Goal: Use online tool/utility: Utilize a website feature to perform a specific function

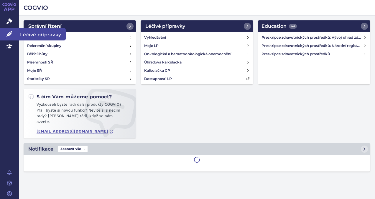
click at [9, 35] on icon at bounding box center [9, 34] width 6 height 6
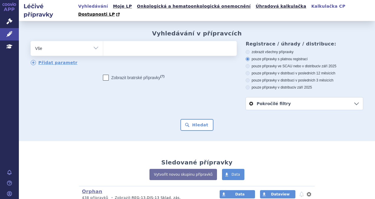
click at [310, 5] on link "Kalkulačka CP" at bounding box center [329, 6] width 38 height 8
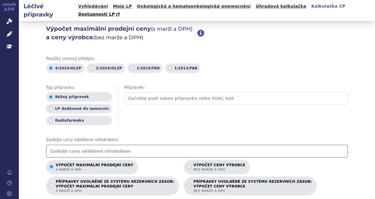
click at [119, 145] on input "text" at bounding box center [197, 151] width 302 height 13
click at [78, 145] on input "105.662.09 Kč" at bounding box center [197, 151] width 302 height 13
click at [156, 109] on div "Typ přípravku: Běžný přípravek LP dodávané do nemocnic Radiofarmaka Přípravek:" at bounding box center [197, 105] width 302 height 41
click at [28, 164] on div "Výpočet maximální prodejní ceny (s marží a DPH) a ceny výrobce (bez marže a DPH…" at bounding box center [197, 189] width 357 height 337
click at [56, 145] on input "105.662.09" at bounding box center [197, 151] width 302 height 13
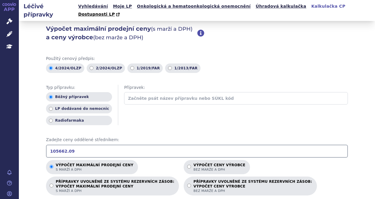
click at [84, 145] on input "105662.09" at bounding box center [197, 151] width 302 height 13
click at [63, 145] on input "105662.09" at bounding box center [197, 151] width 302 height 13
type input "105662.09"
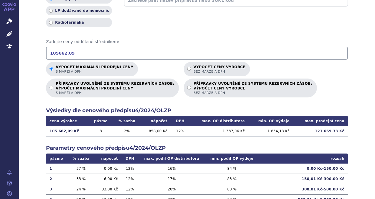
scroll to position [151, 0]
